Goal: Information Seeking & Learning: Learn about a topic

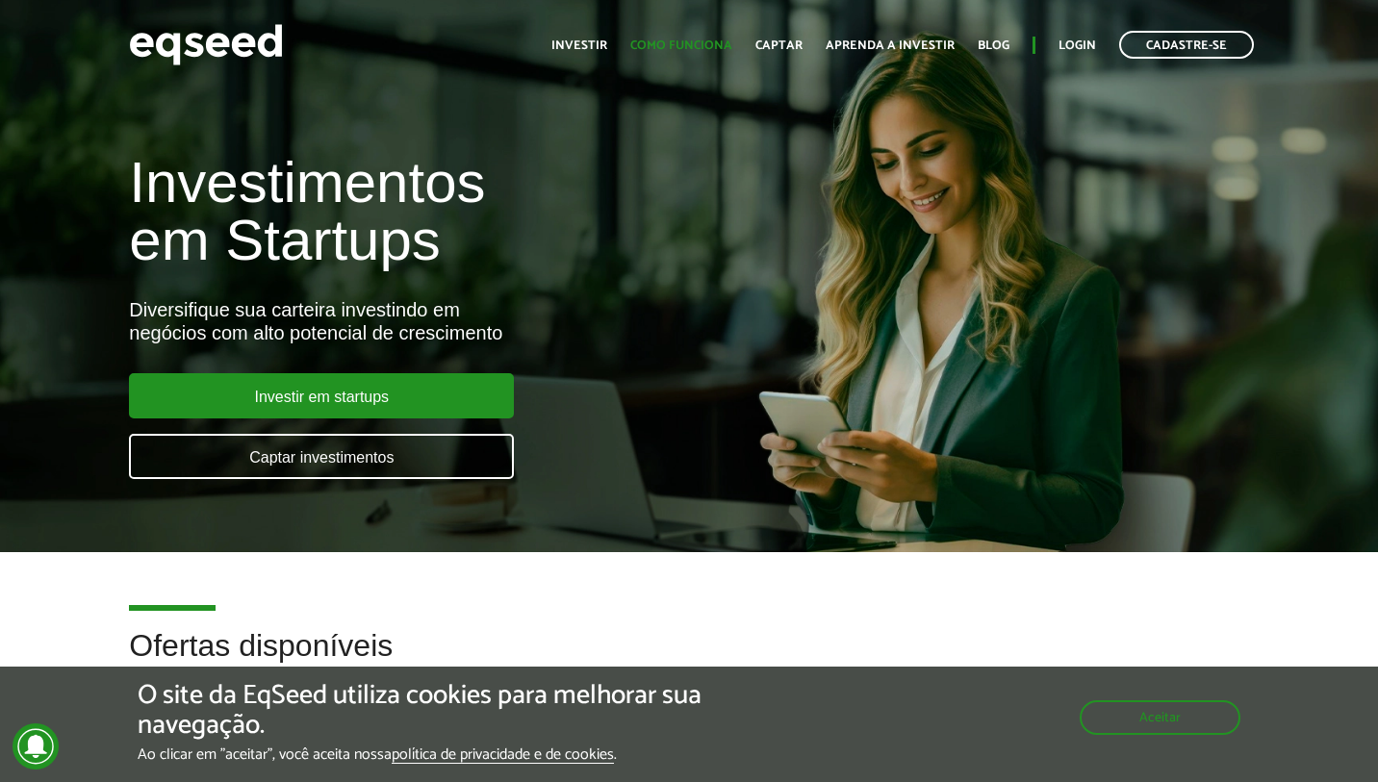
click at [687, 43] on link "Como funciona" at bounding box center [681, 45] width 102 height 13
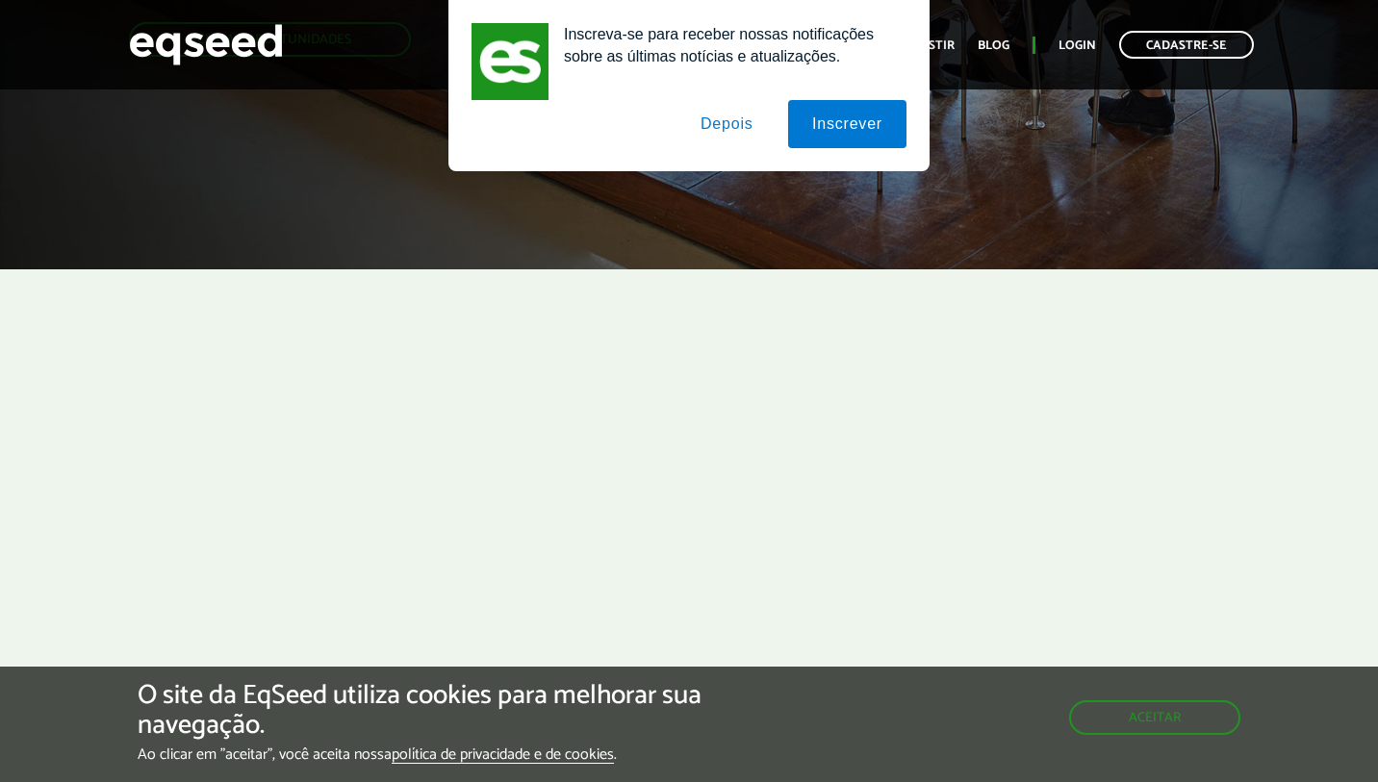
scroll to position [441, 0]
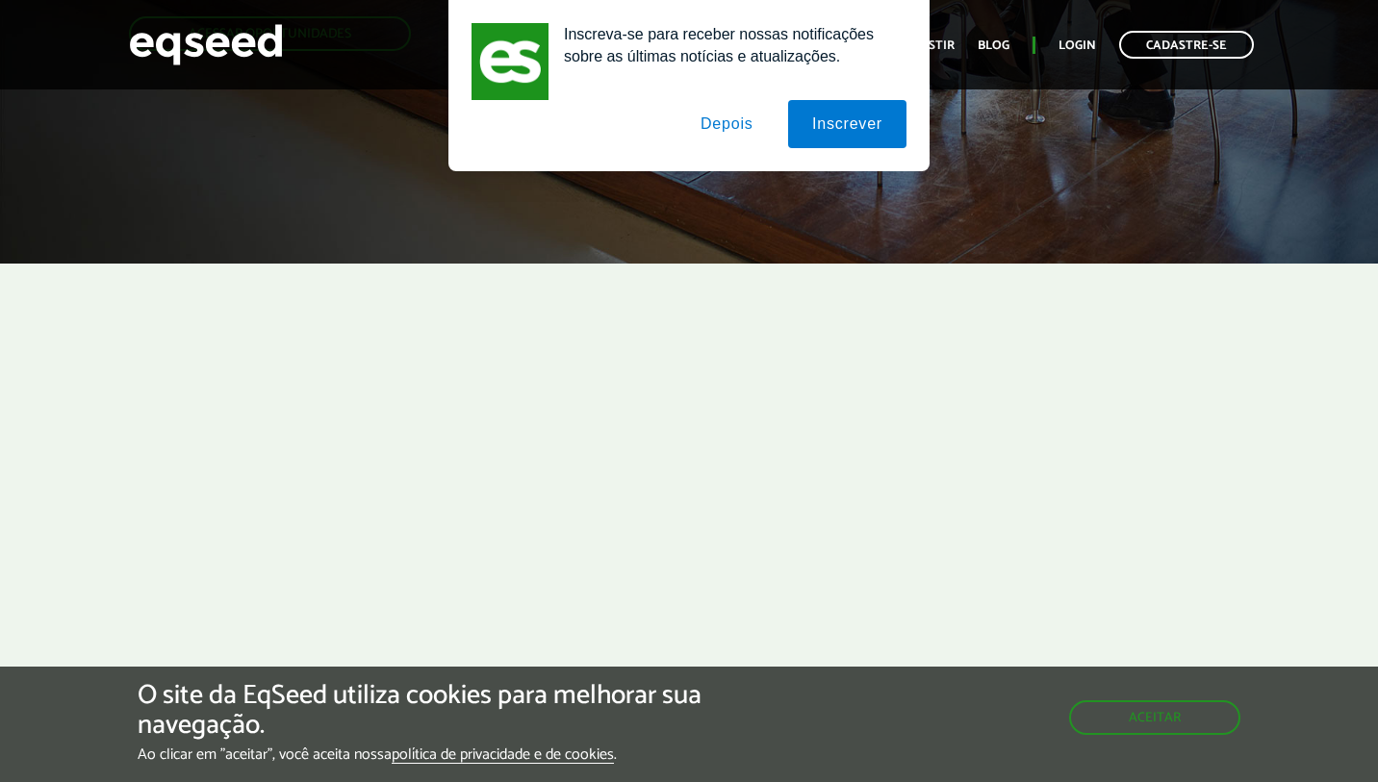
click at [735, 131] on button "Depois" at bounding box center [726, 124] width 101 height 48
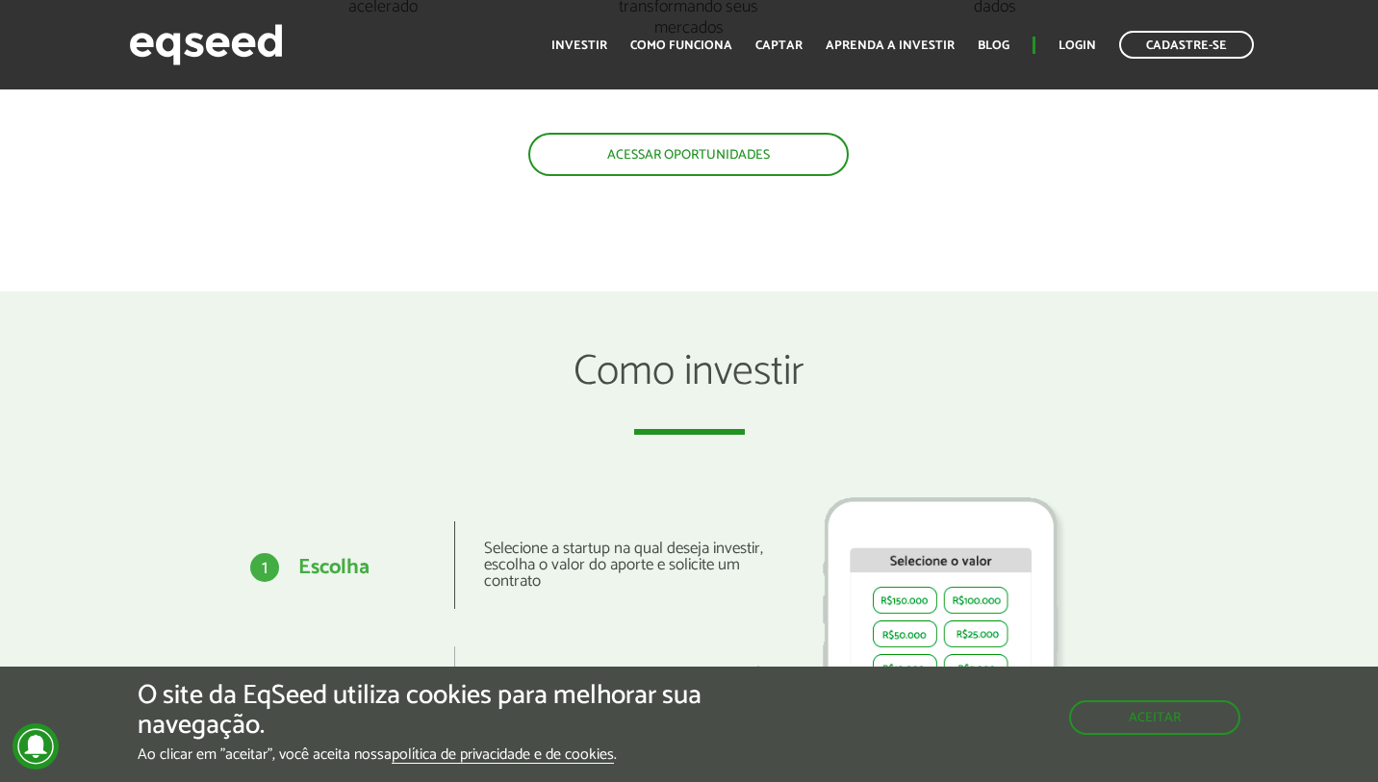
scroll to position [2068, 0]
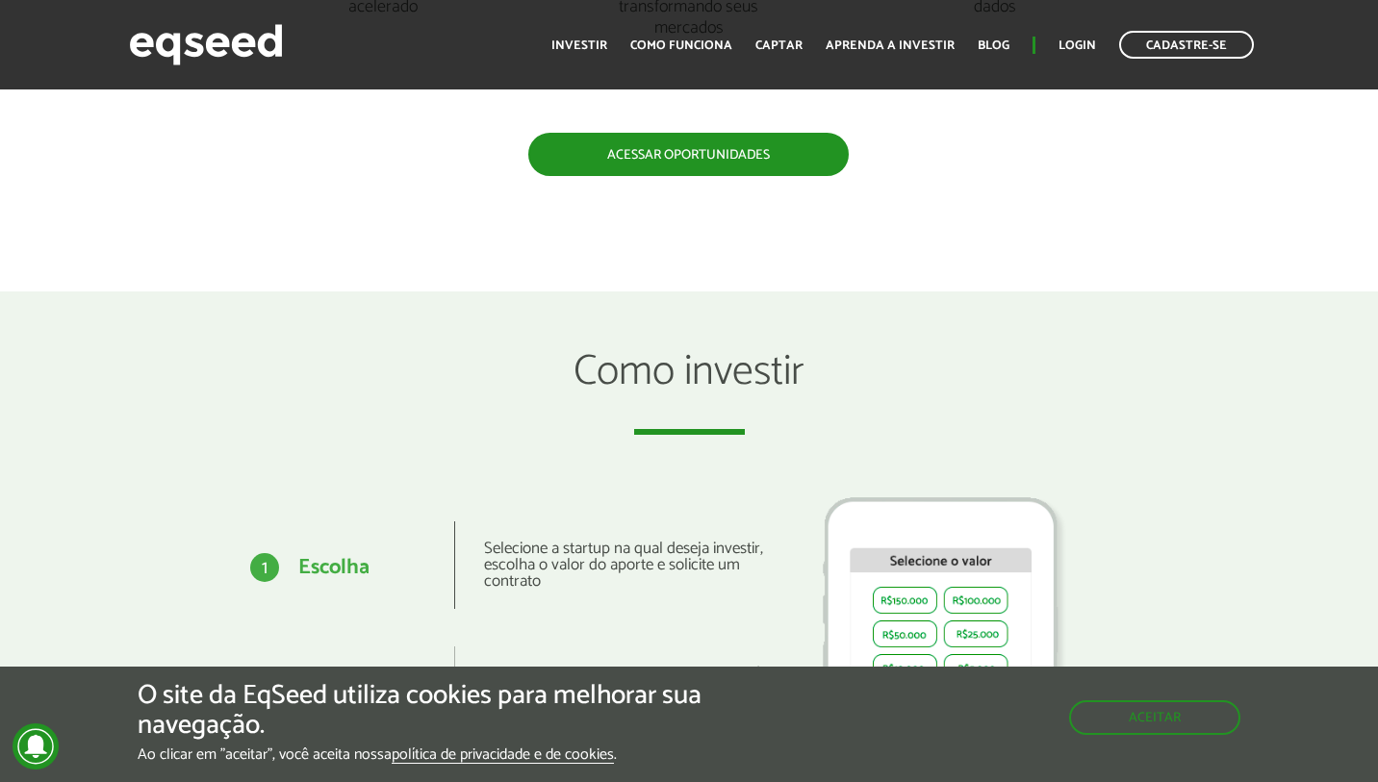
click at [682, 150] on link "Acessar oportunidades" at bounding box center [688, 154] width 320 height 43
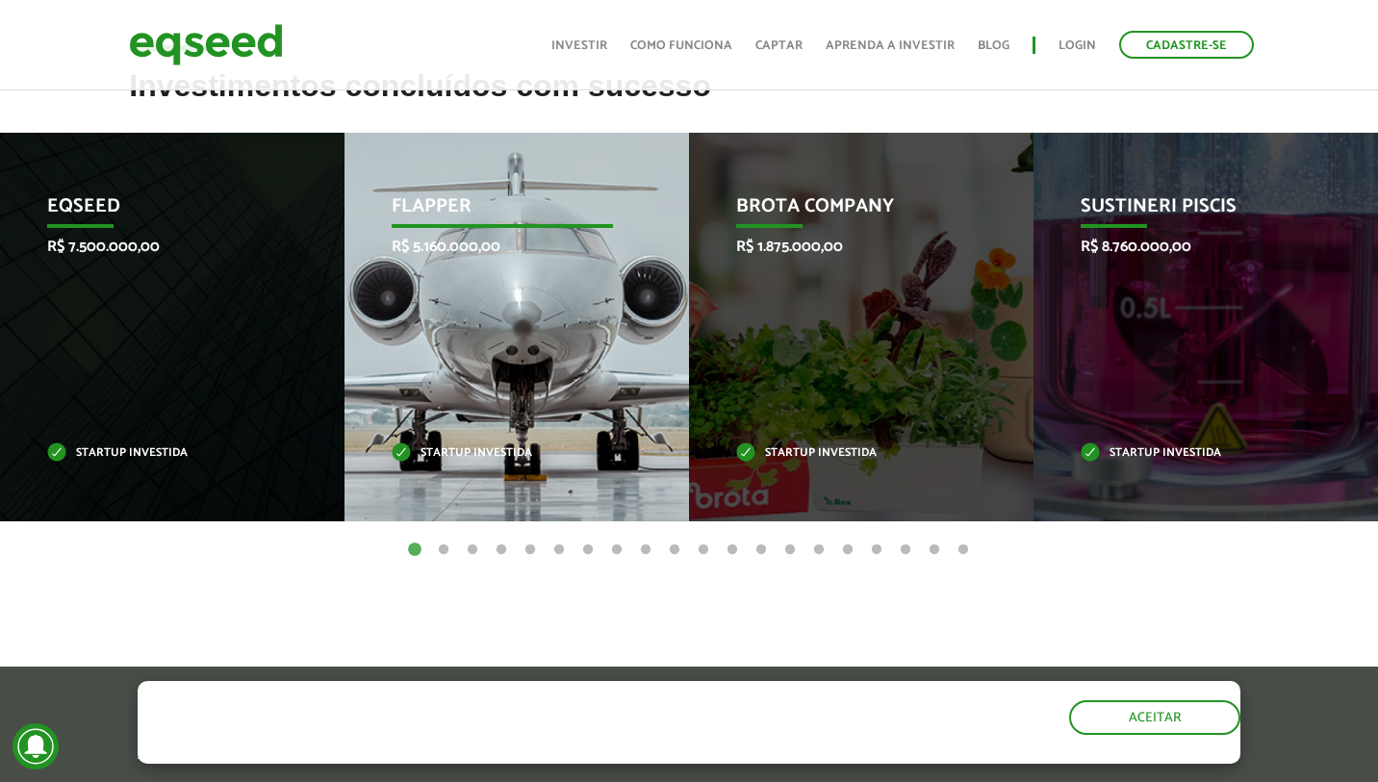
scroll to position [796, 0]
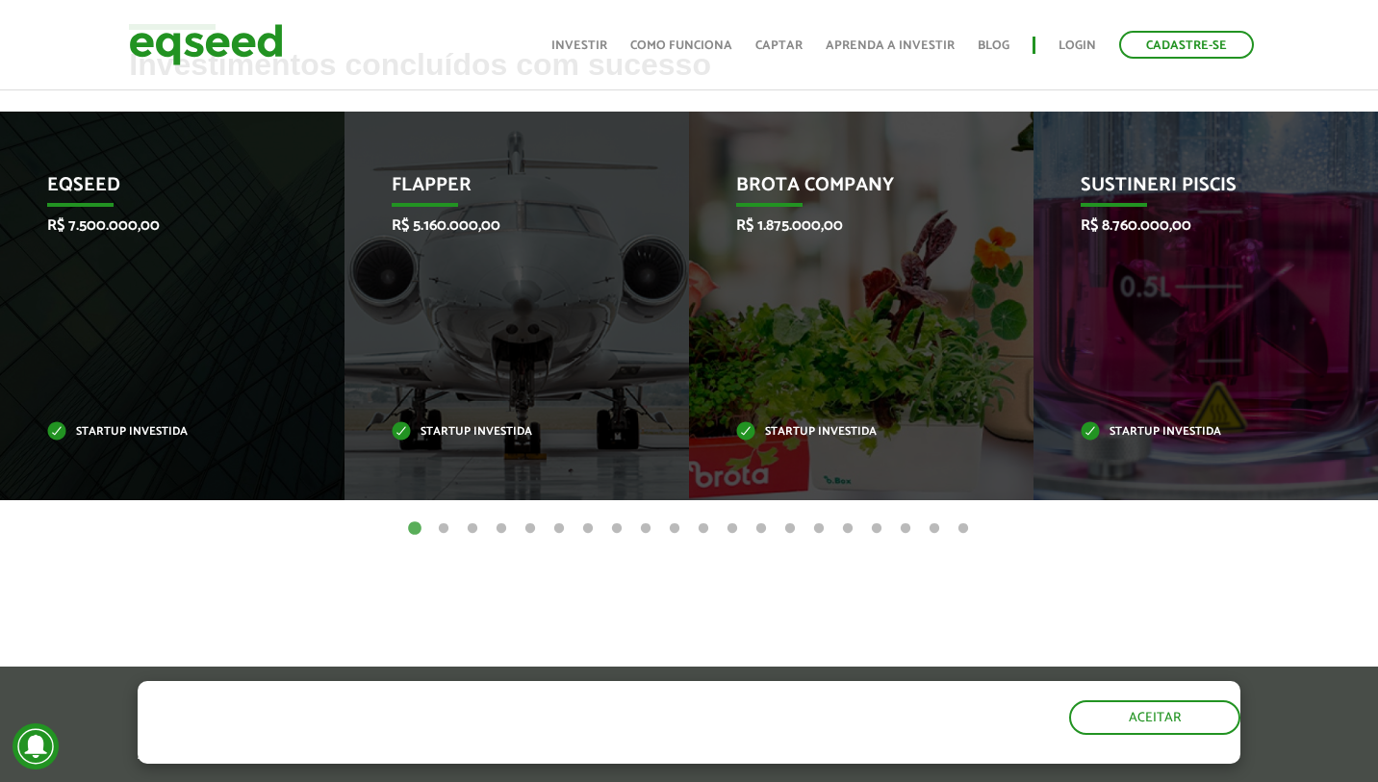
click at [445, 522] on button "2" at bounding box center [443, 528] width 19 height 19
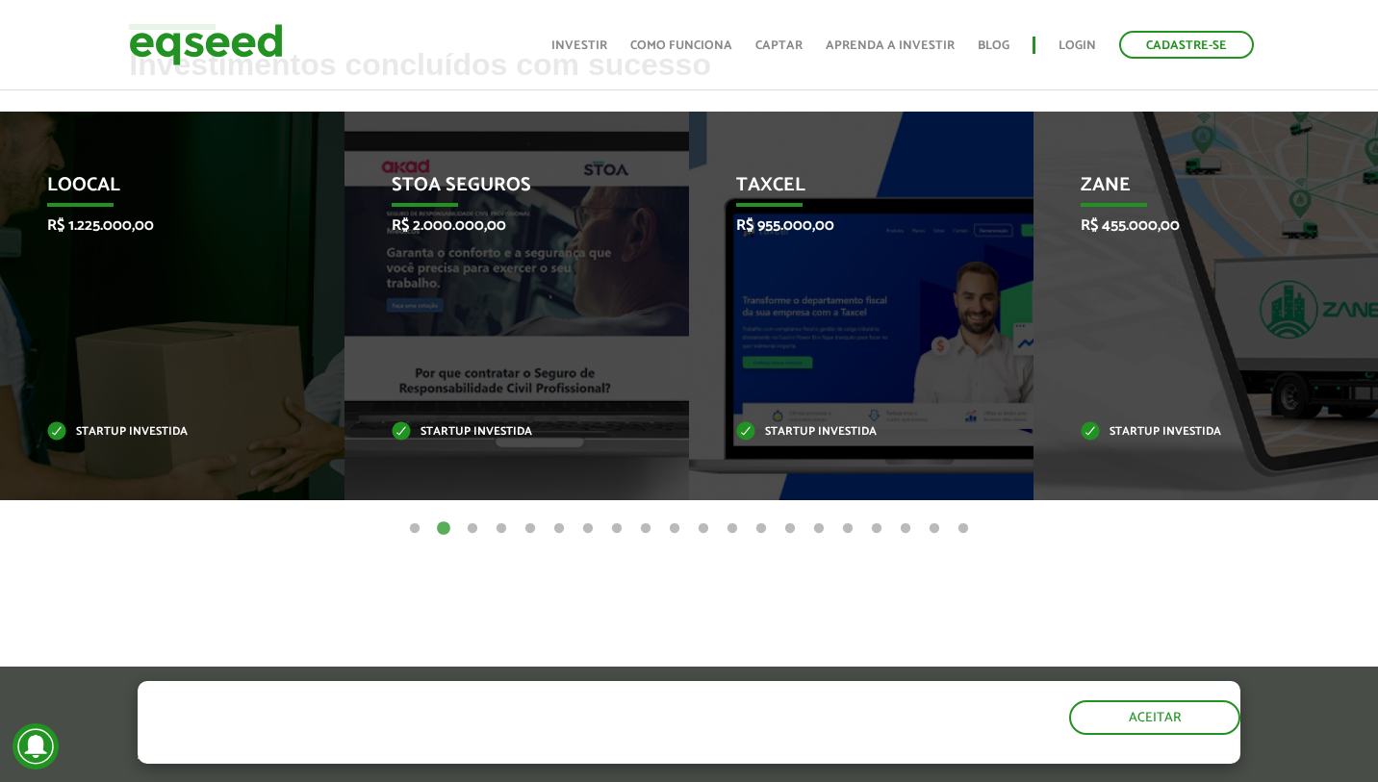
click at [468, 528] on button "3" at bounding box center [472, 528] width 19 height 19
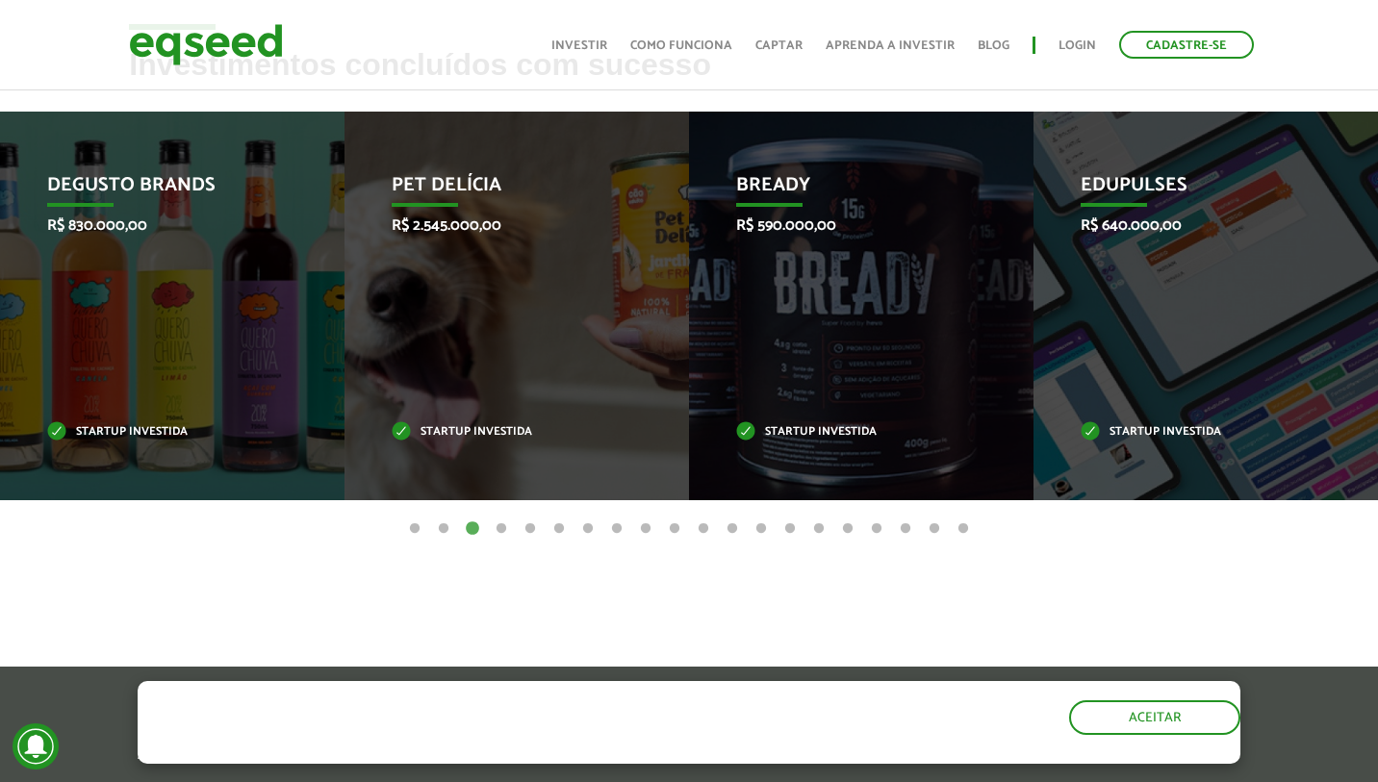
click at [500, 526] on button "4" at bounding box center [501, 528] width 19 height 19
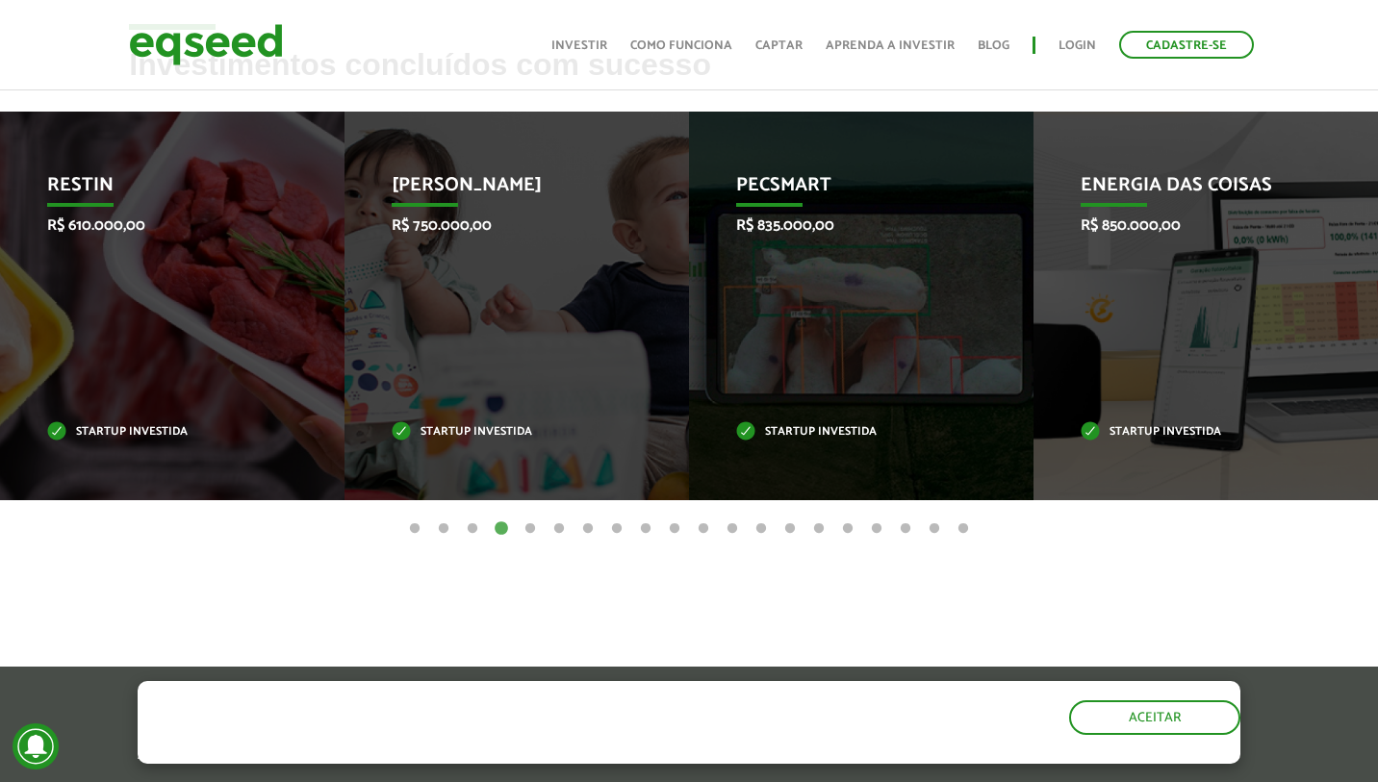
click at [522, 520] on button "5" at bounding box center [529, 528] width 19 height 19
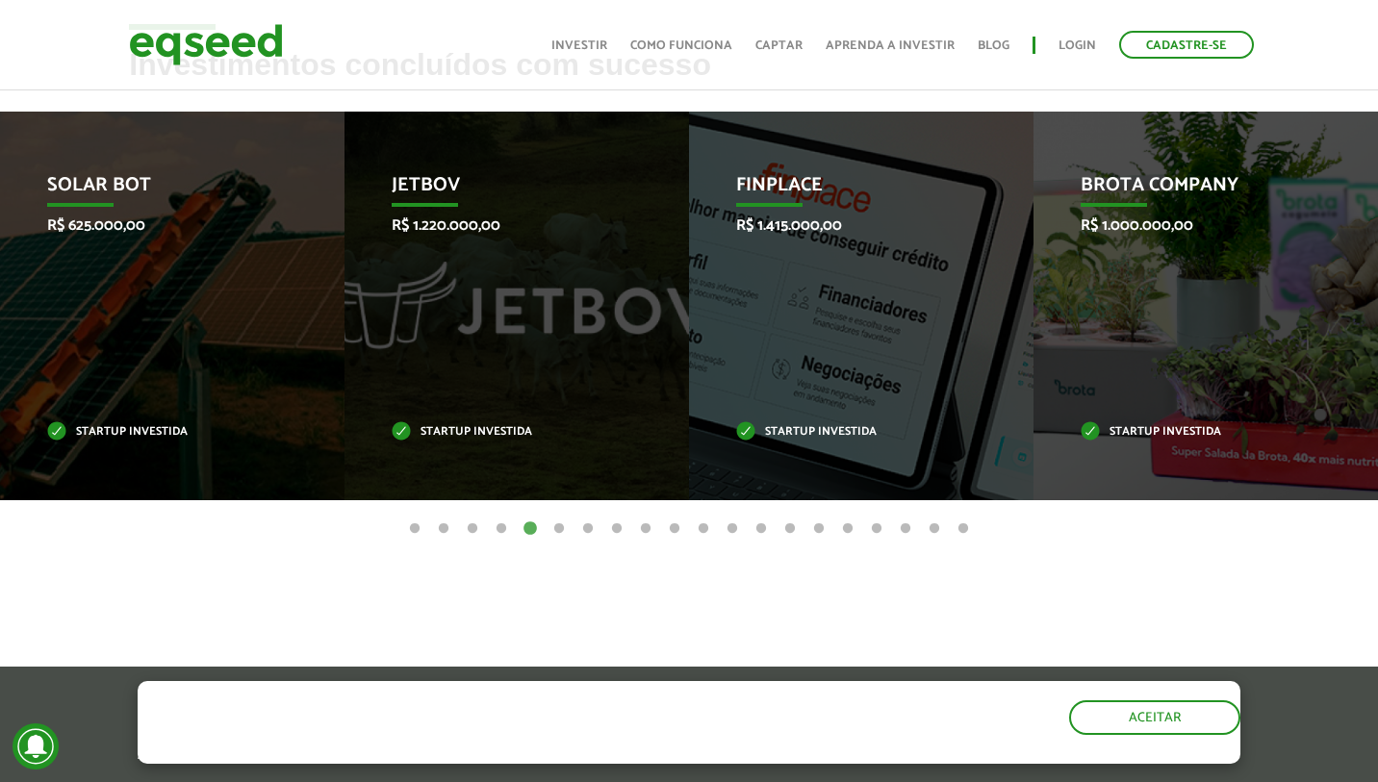
click at [554, 519] on button "6" at bounding box center [558, 528] width 19 height 19
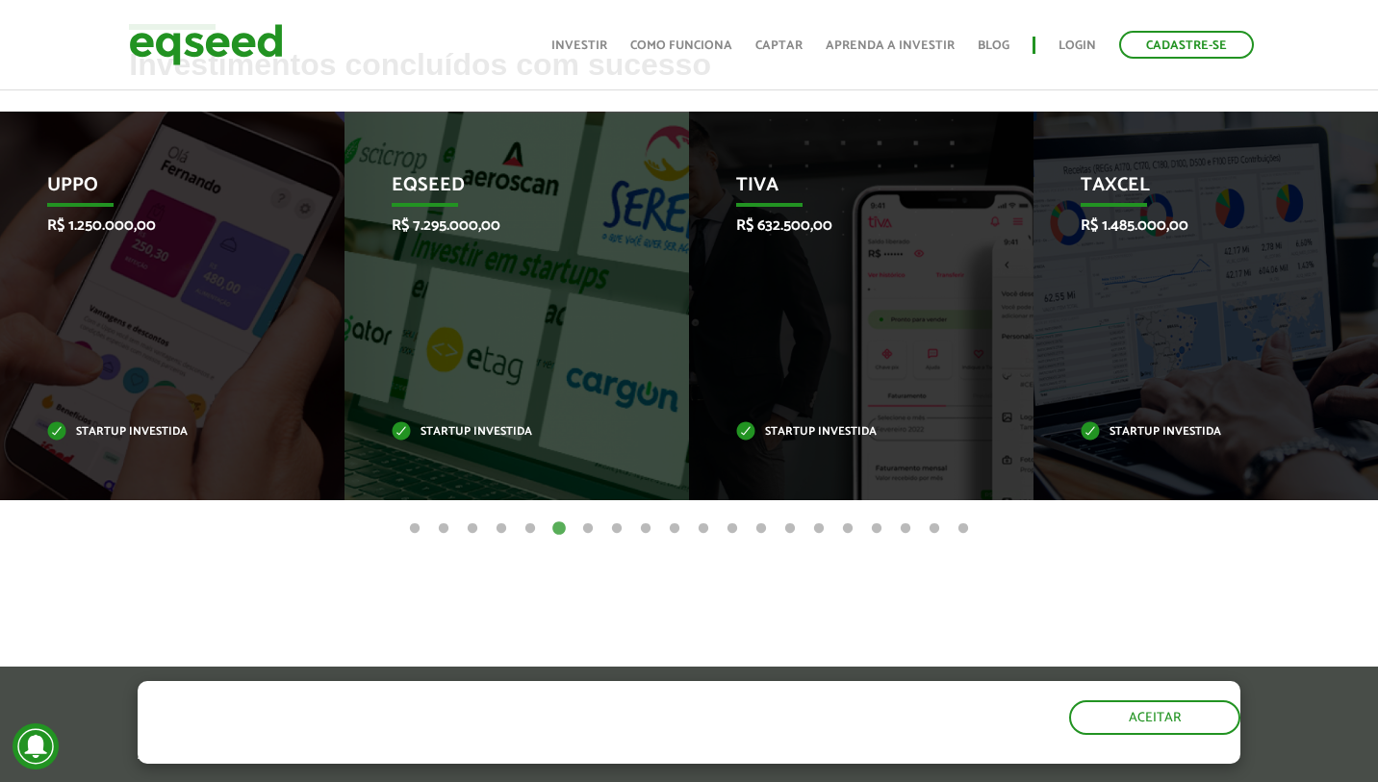
click at [584, 522] on button "7" at bounding box center [587, 528] width 19 height 19
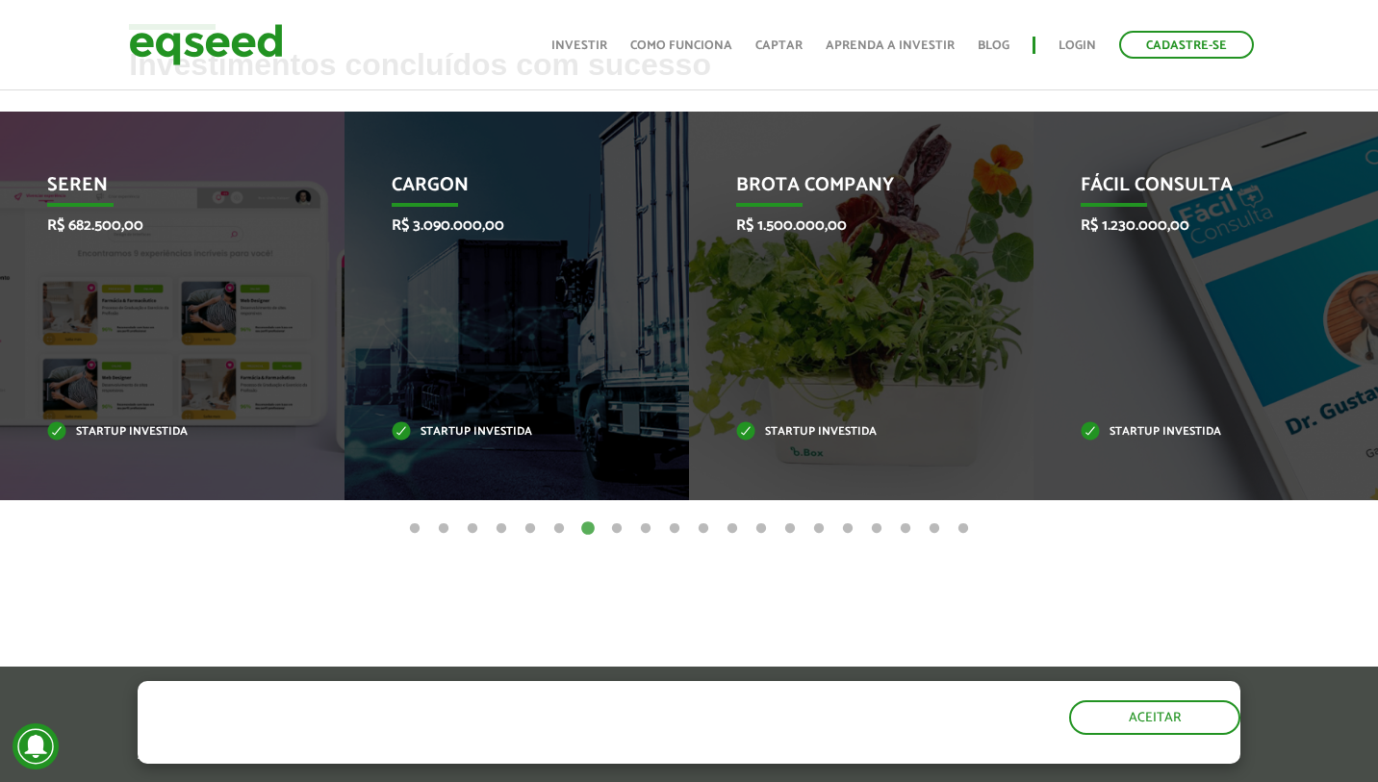
click at [611, 523] on button "8" at bounding box center [616, 528] width 19 height 19
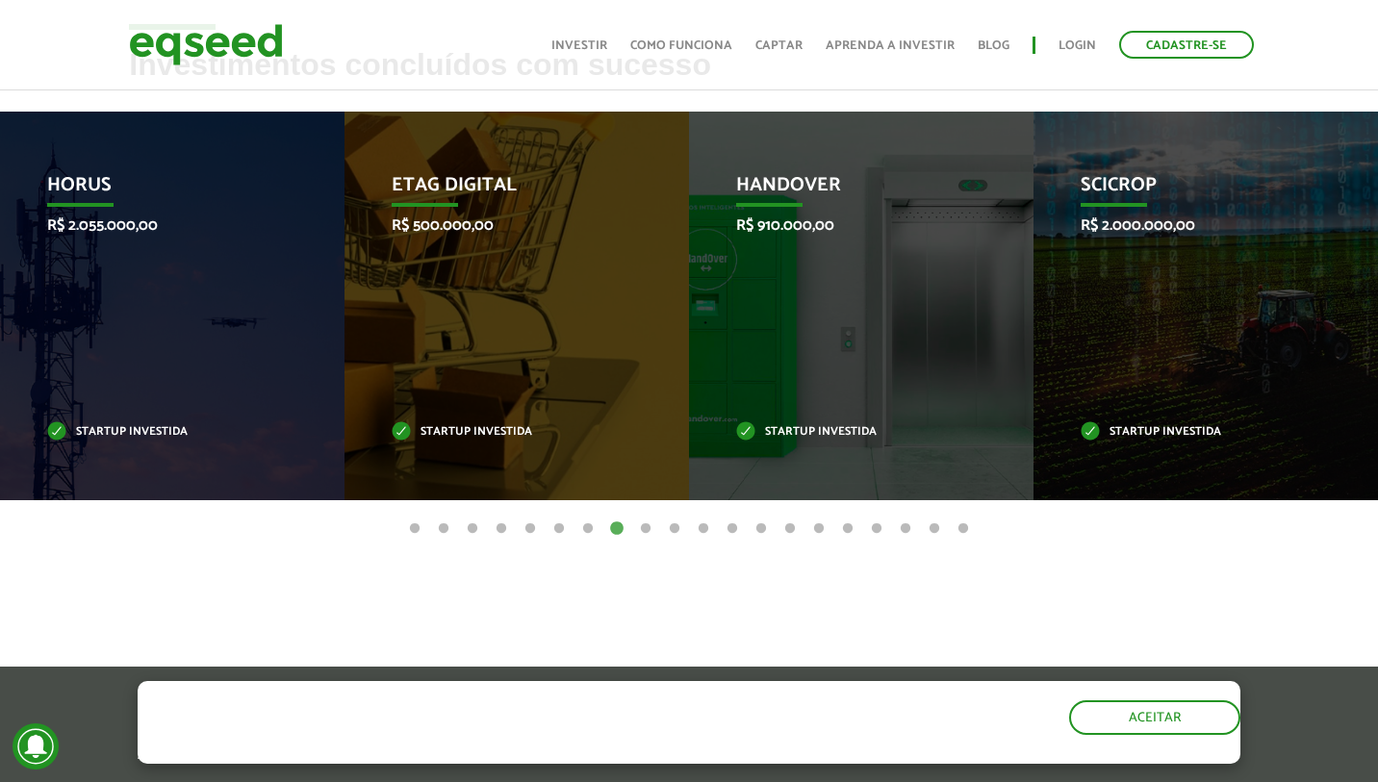
click at [640, 521] on button "9" at bounding box center [645, 528] width 19 height 19
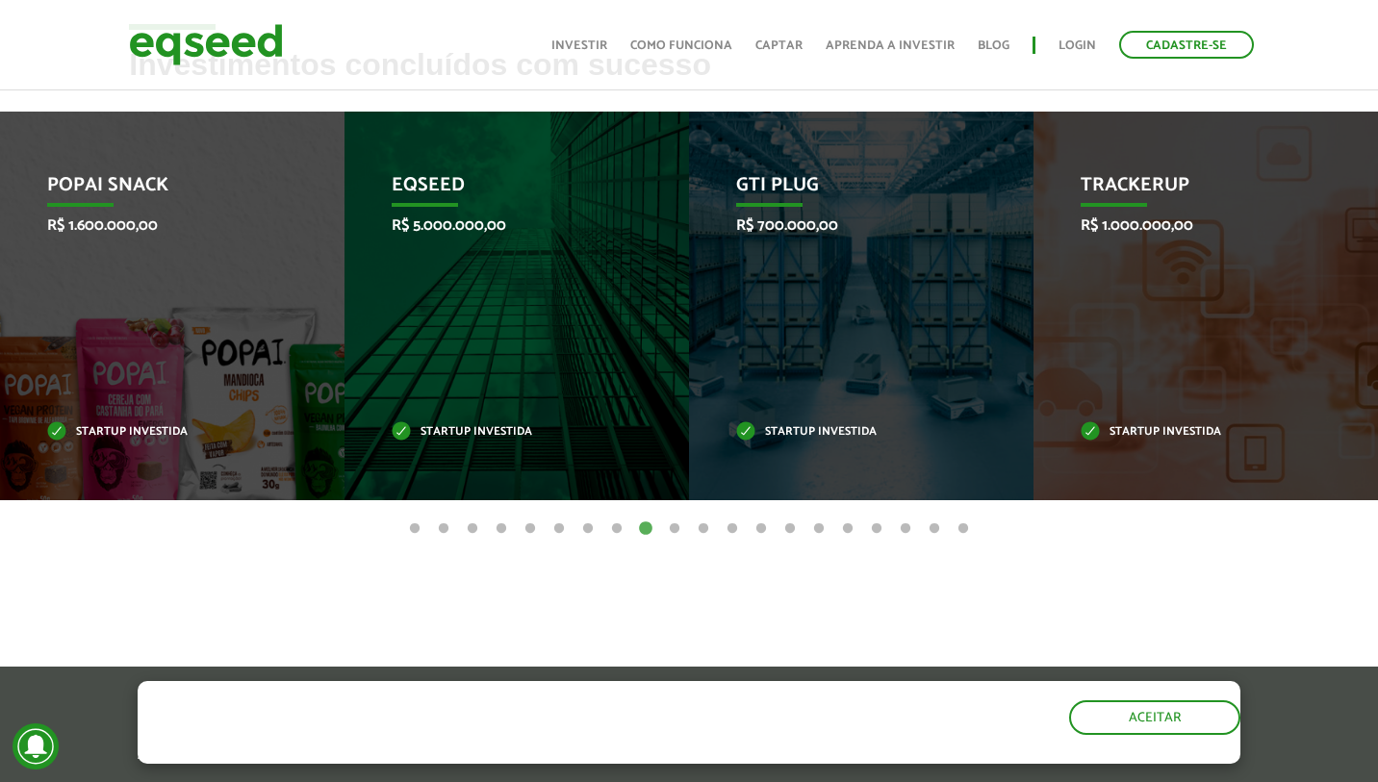
click at [670, 532] on button "10" at bounding box center [674, 528] width 19 height 19
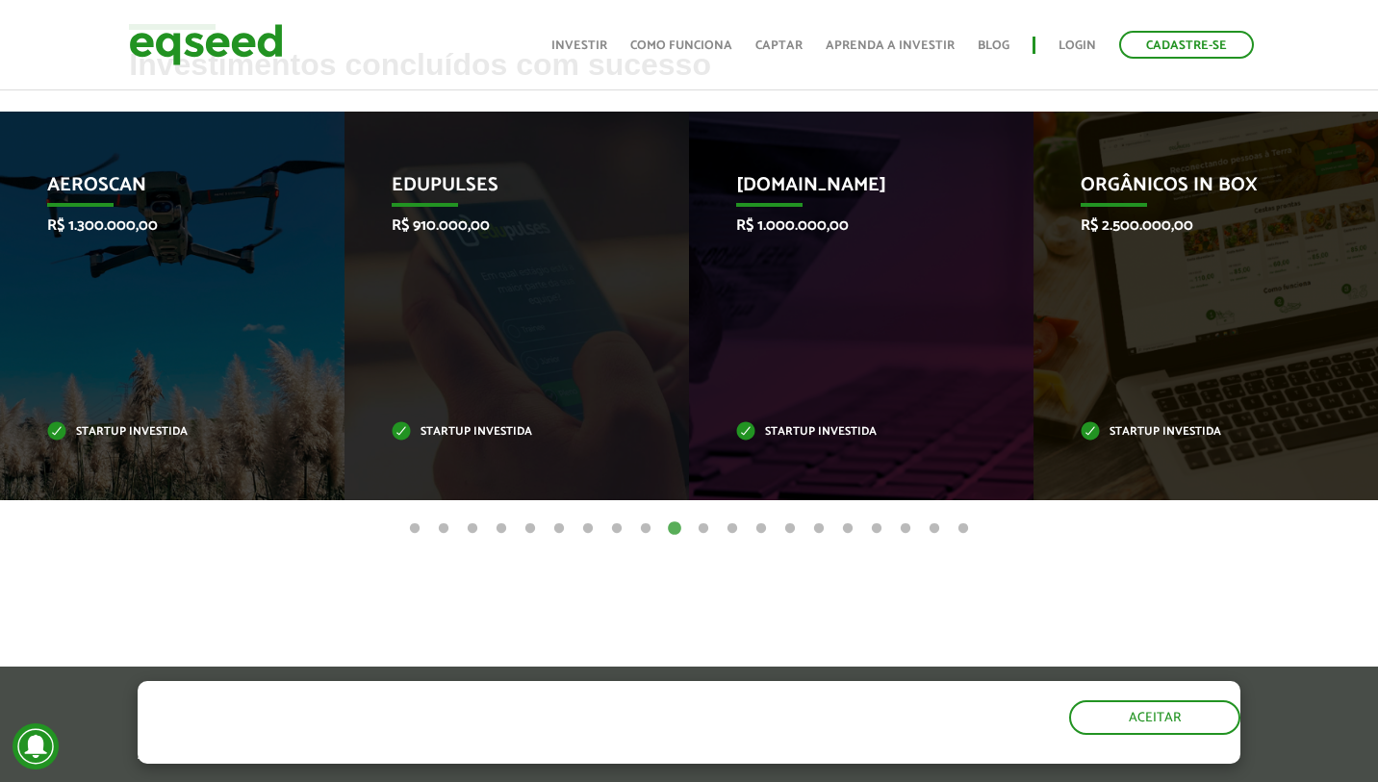
click at [698, 531] on button "11" at bounding box center [703, 528] width 19 height 19
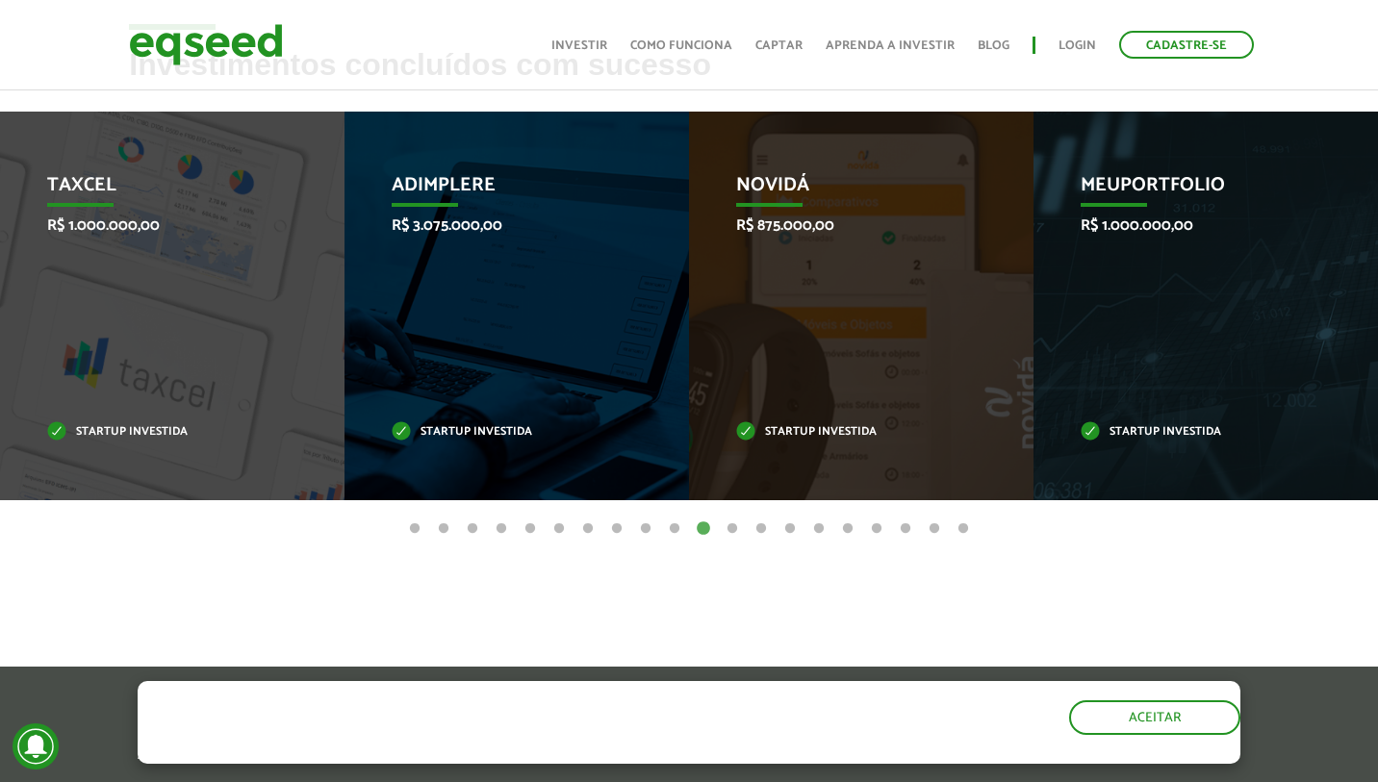
click at [731, 522] on button "12" at bounding box center [731, 528] width 19 height 19
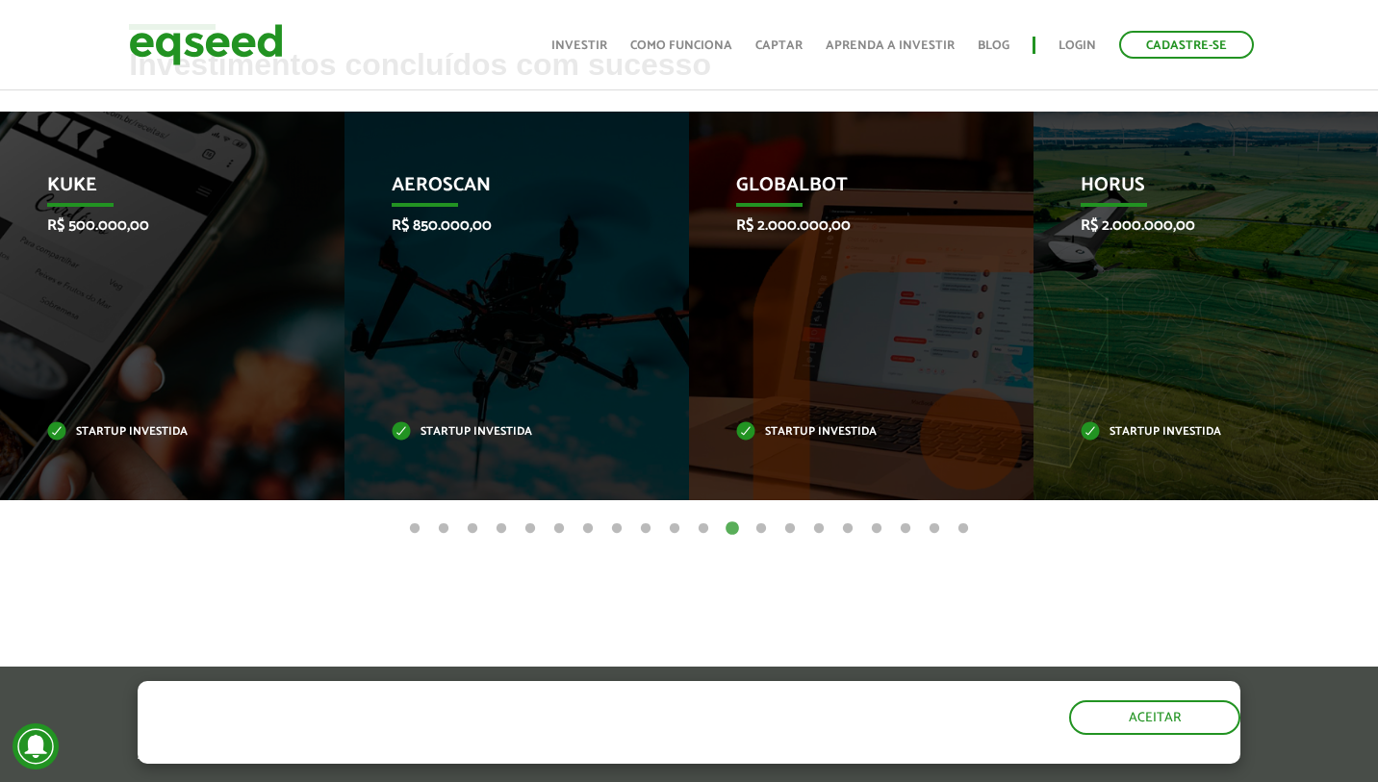
click at [761, 524] on button "13" at bounding box center [760, 528] width 19 height 19
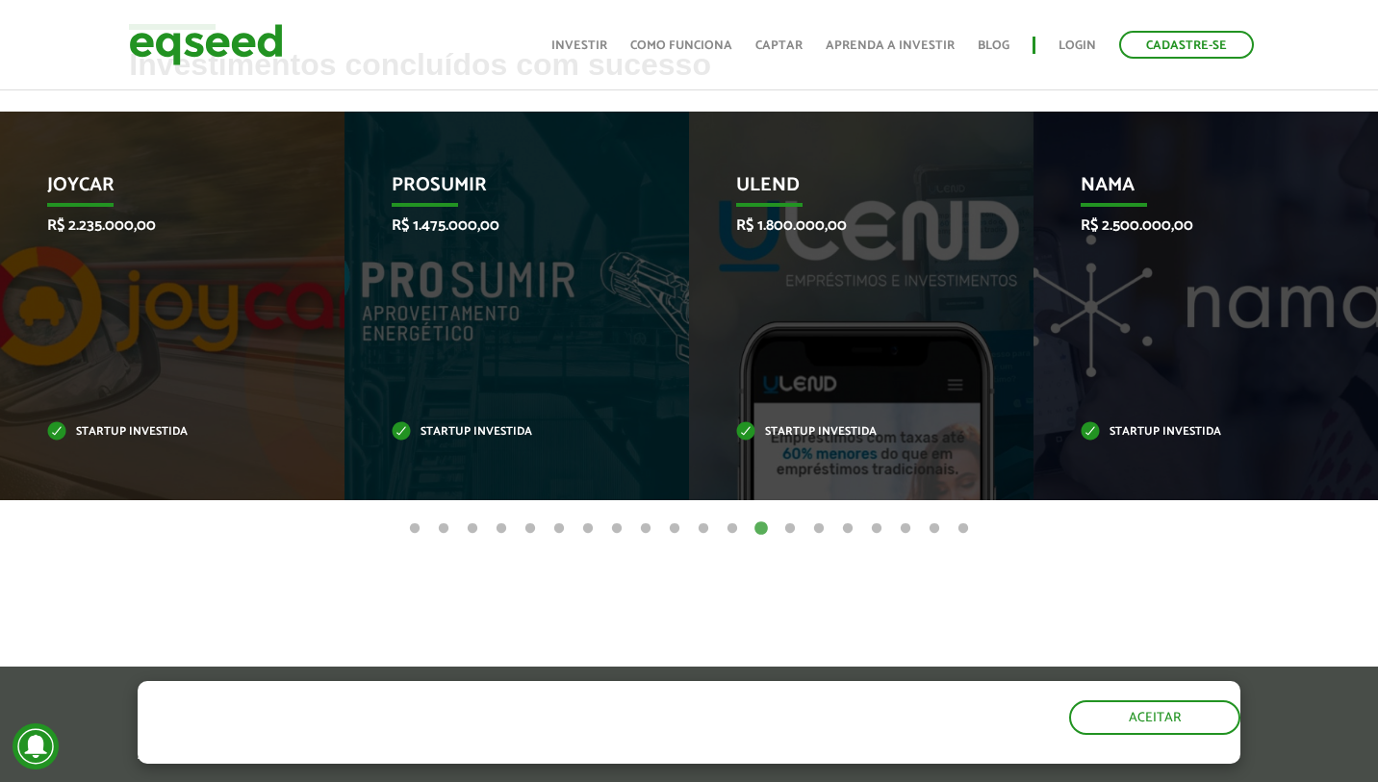
click at [841, 532] on button "16" at bounding box center [847, 528] width 19 height 19
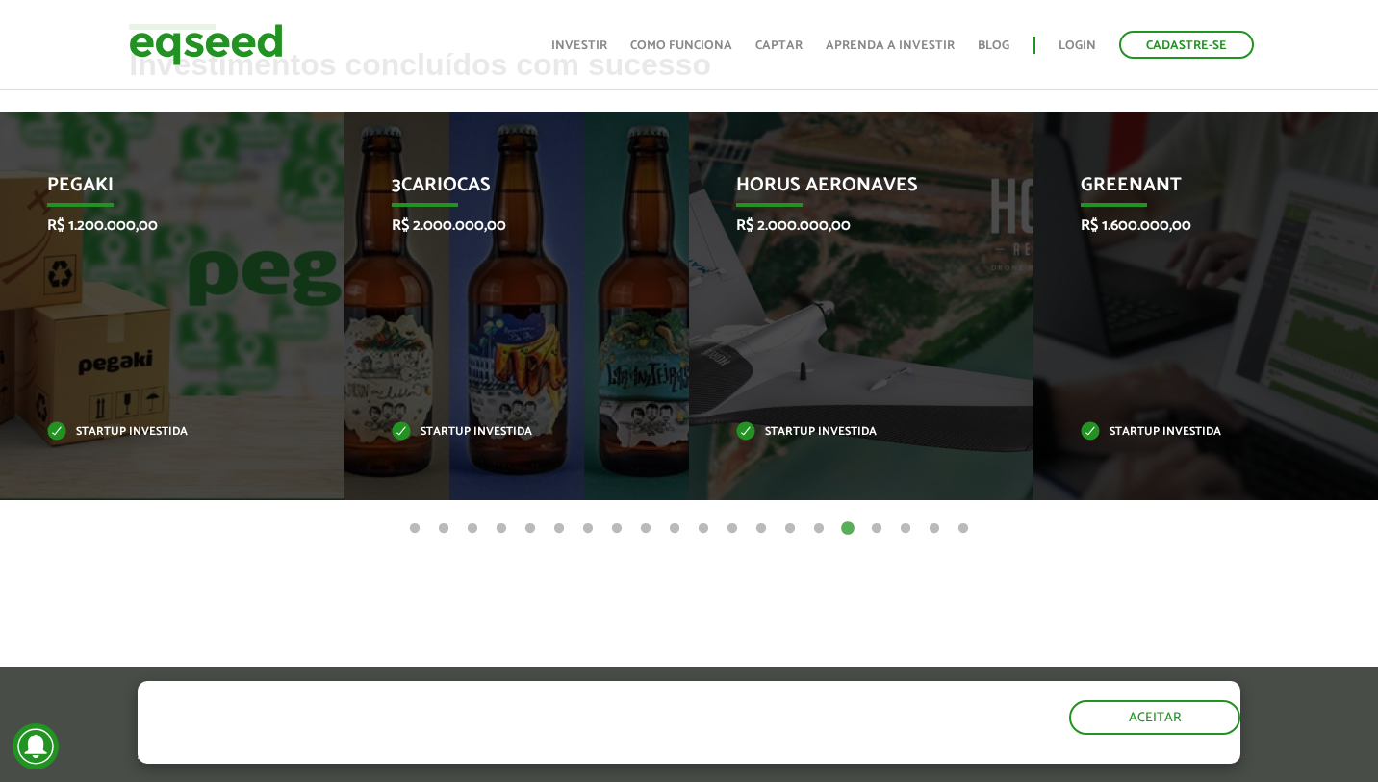
click at [897, 532] on button "18" at bounding box center [905, 528] width 19 height 19
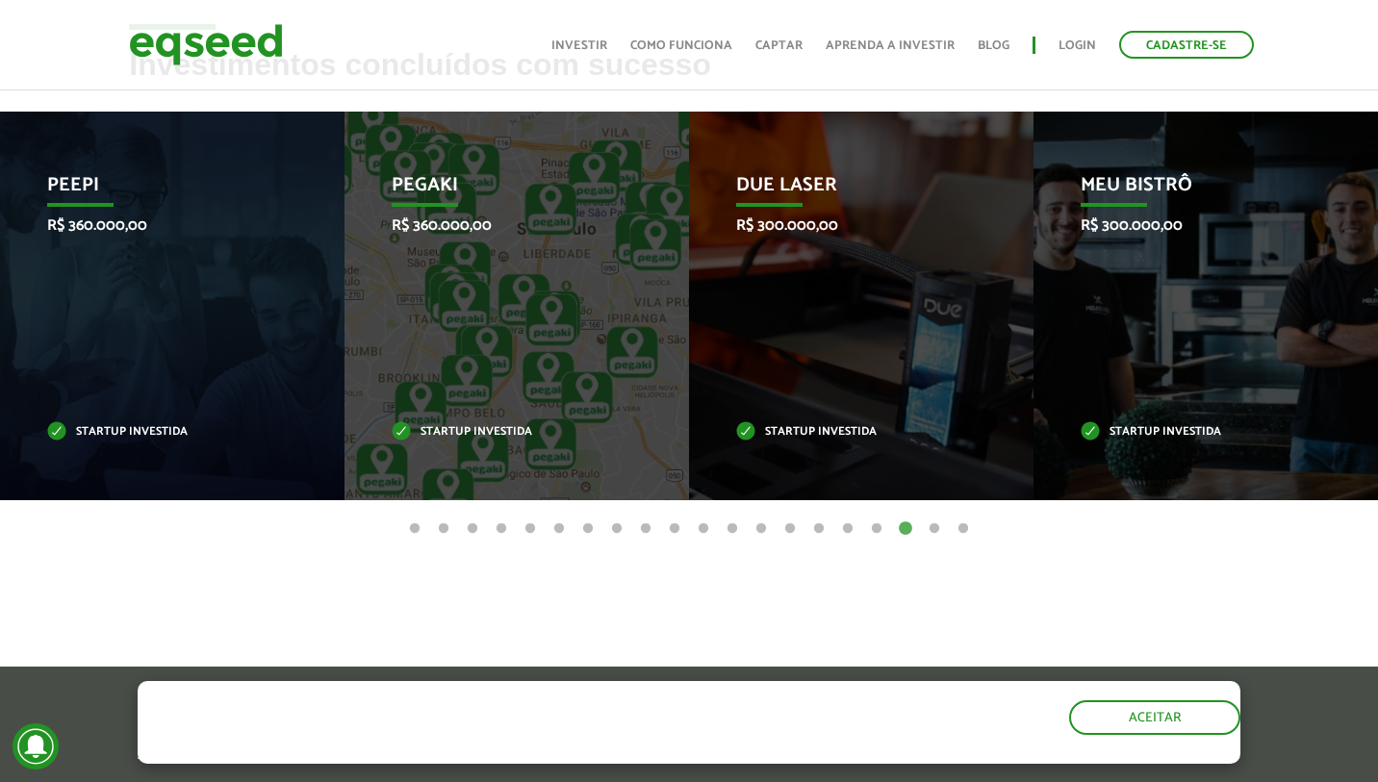
click at [960, 525] on button "20" at bounding box center [962, 528] width 19 height 19
